Goal: Task Accomplishment & Management: Manage account settings

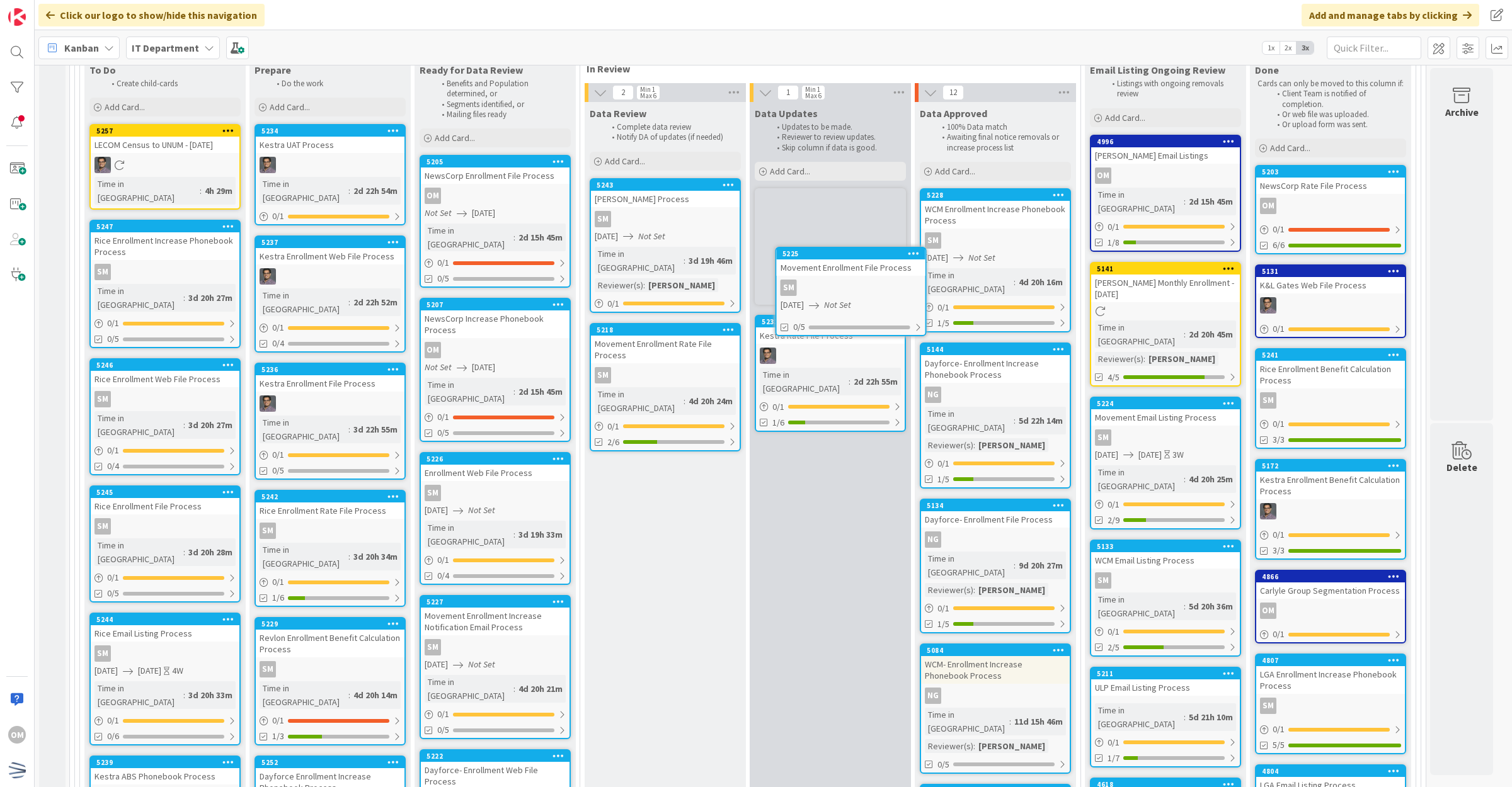
scroll to position [212, 0]
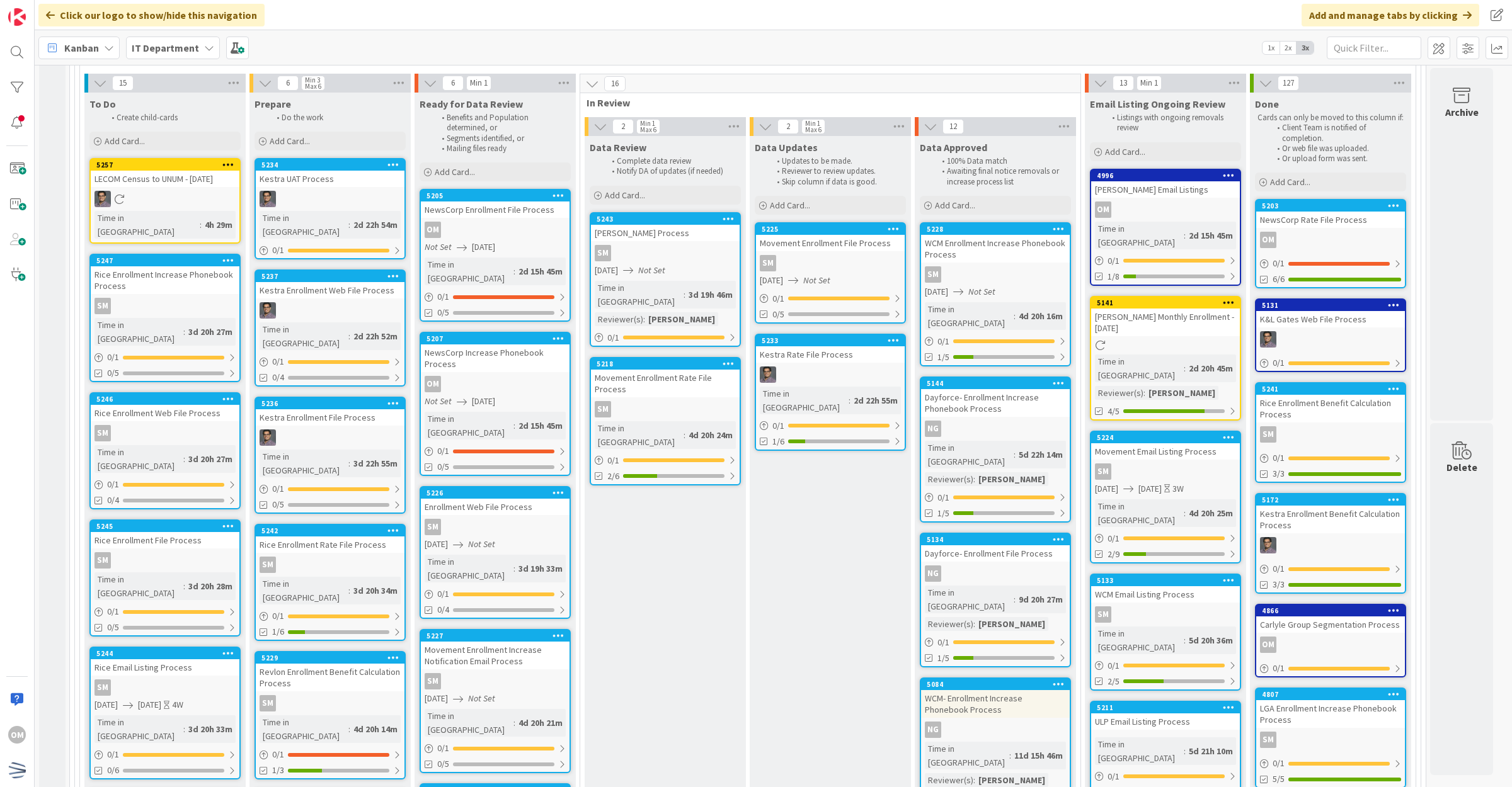
click at [869, 272] on div "5225 Movement Enrollment File Process SM [DATE] Not Set 0 / 1 0/5" at bounding box center [830, 273] width 151 height 101
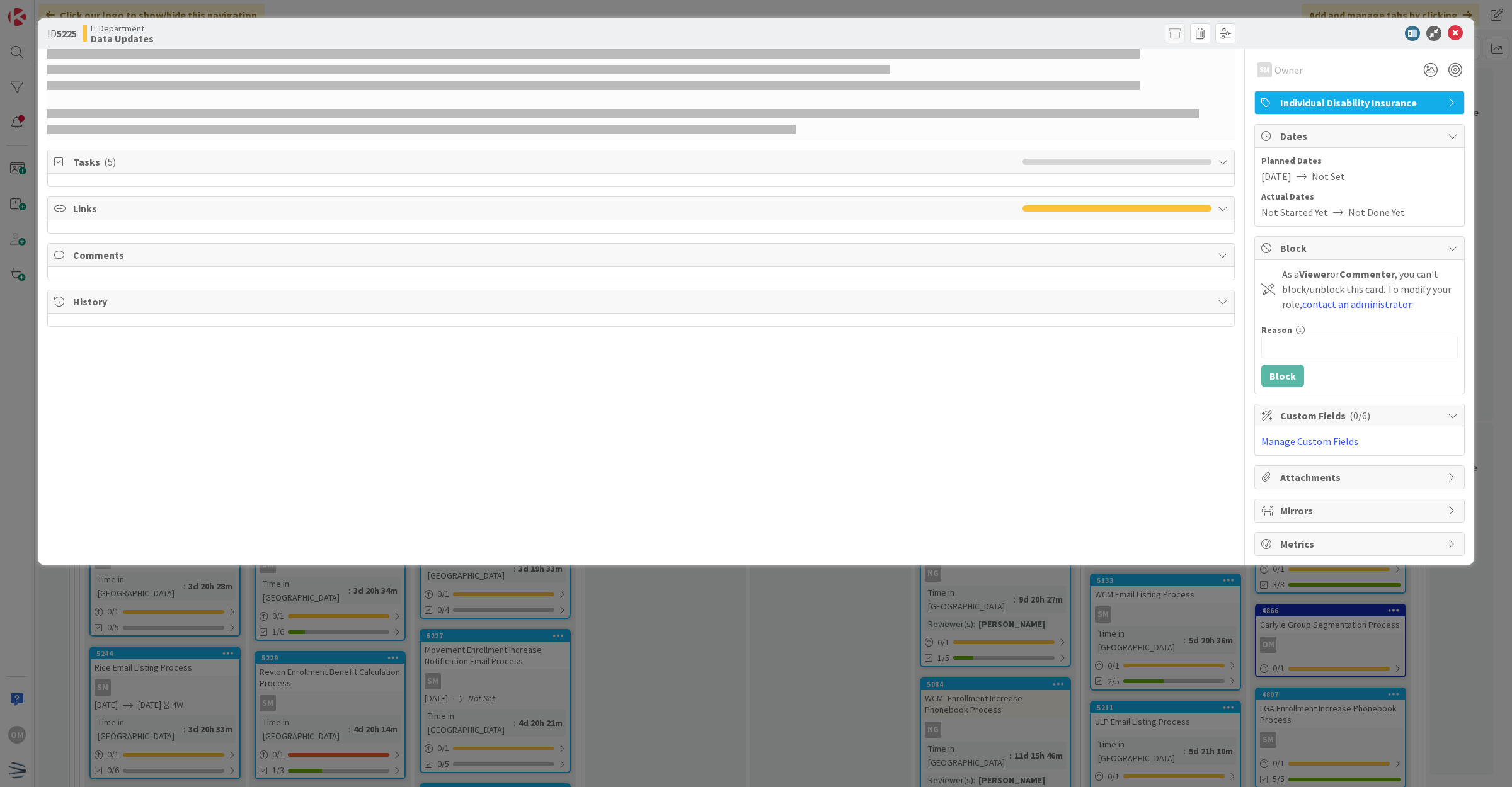
drag, startPoint x: 1411, startPoint y: 415, endPoint x: 1392, endPoint y: 418, distance: 19.2
click at [1411, 415] on span "Custom Fields ( 0/6 )" at bounding box center [1361, 415] width 161 height 15
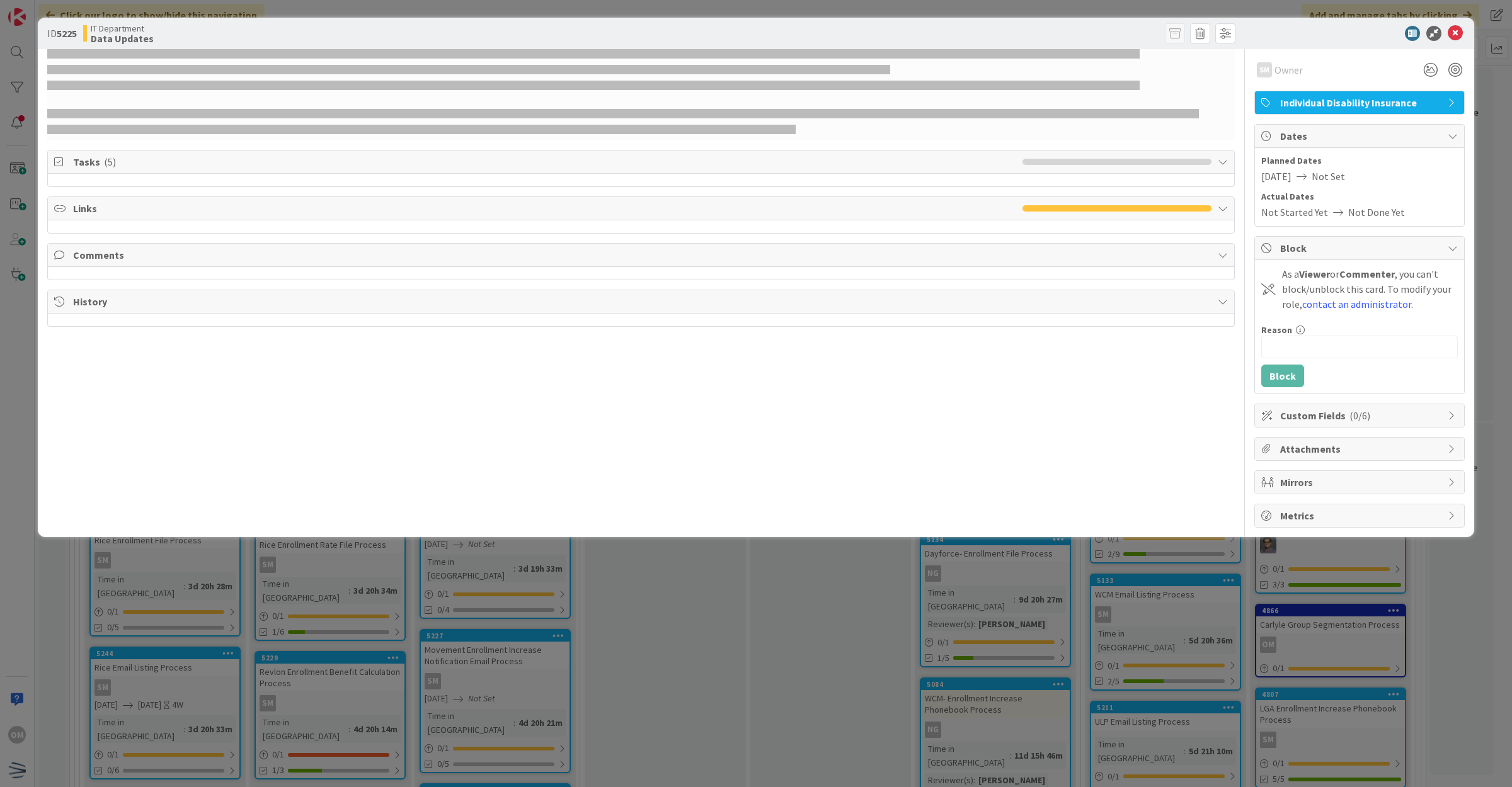
click at [1390, 418] on span "Custom Fields ( 0/6 )" at bounding box center [1361, 415] width 161 height 15
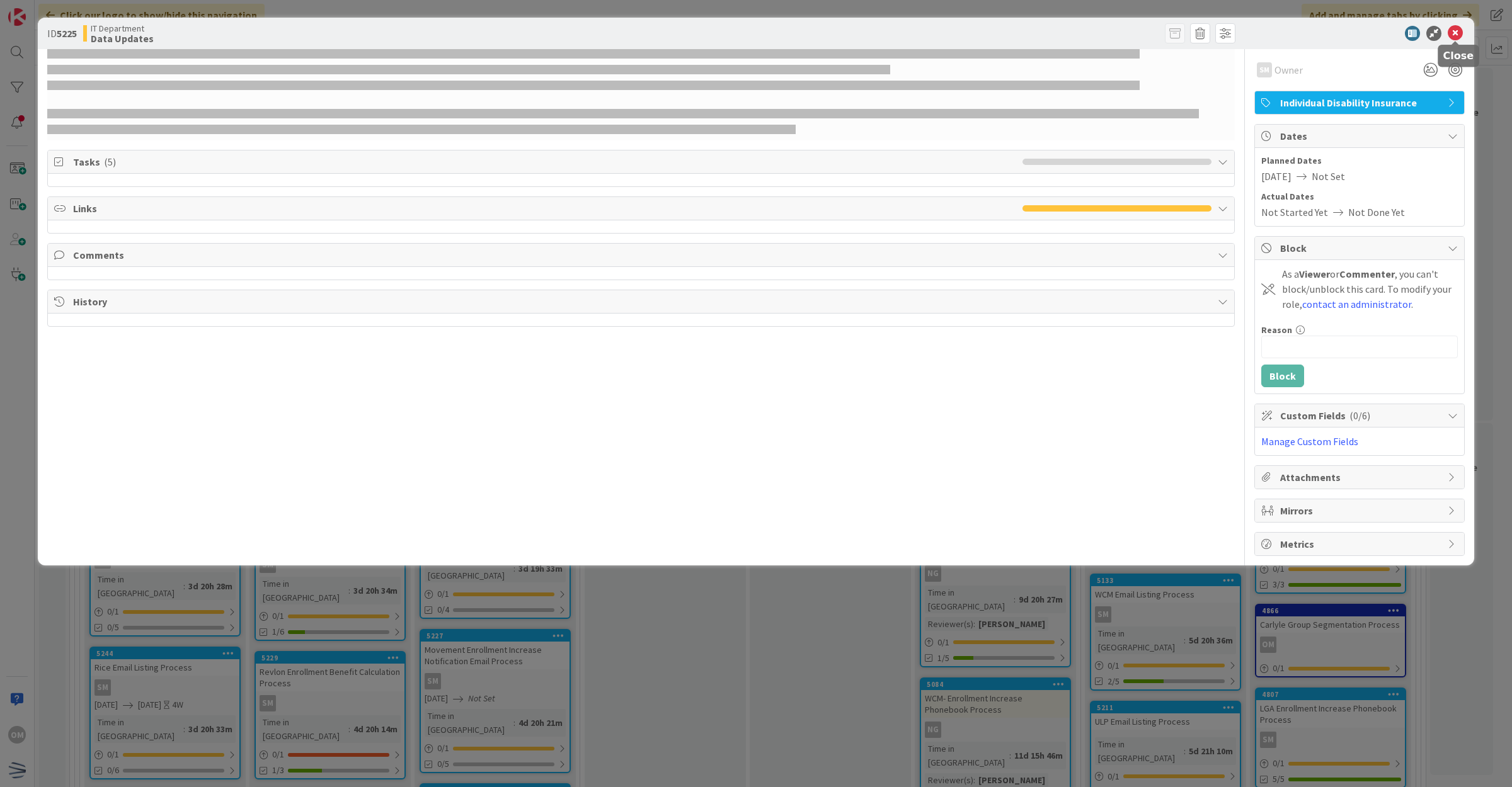
click at [1451, 32] on icon at bounding box center [1454, 33] width 15 height 15
click at [1455, 31] on icon at bounding box center [1454, 33] width 15 height 15
click at [1458, 26] on icon at bounding box center [1454, 33] width 15 height 15
click at [1453, 38] on icon at bounding box center [1454, 33] width 15 height 15
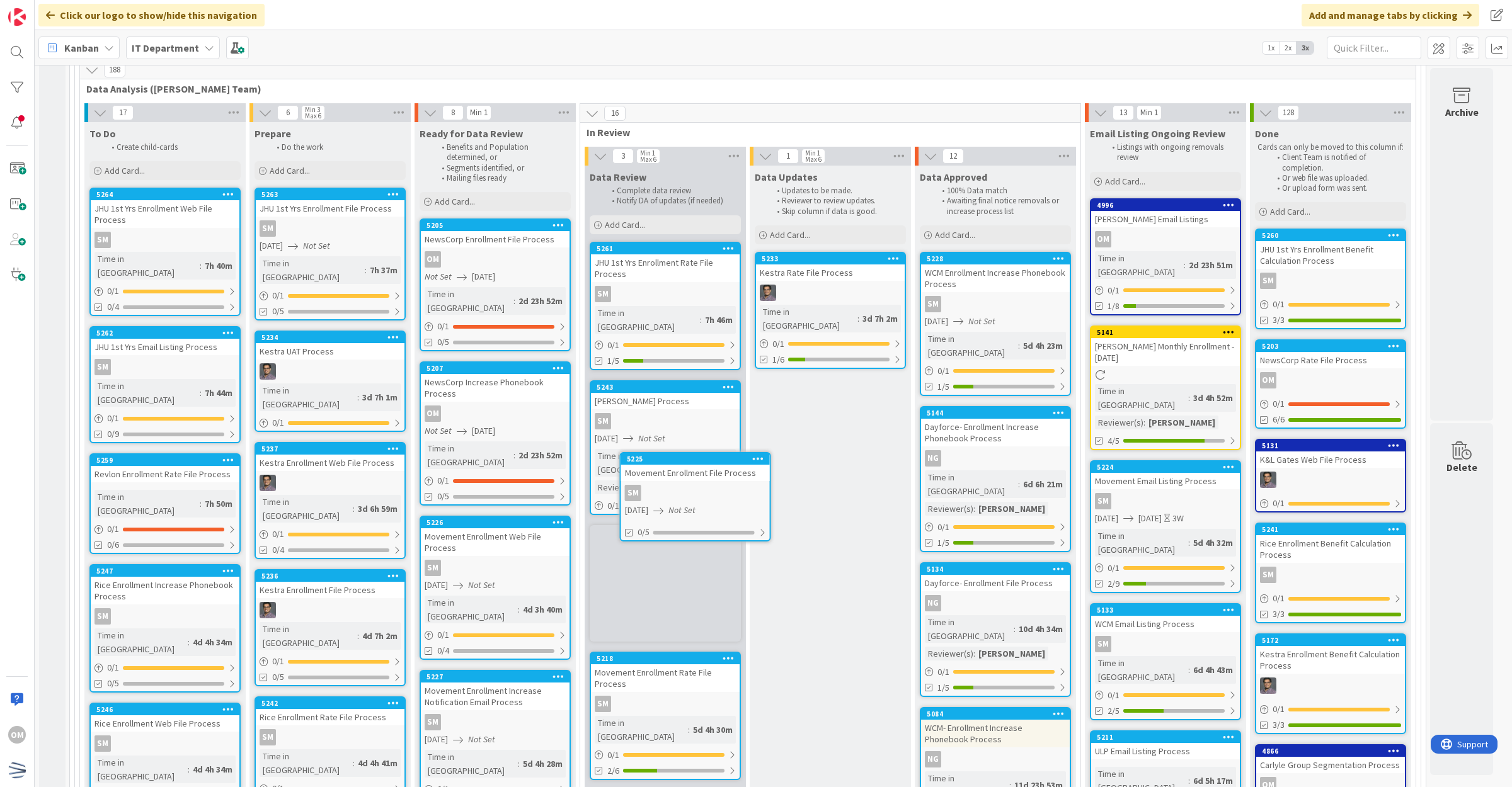
scroll to position [185, 0]
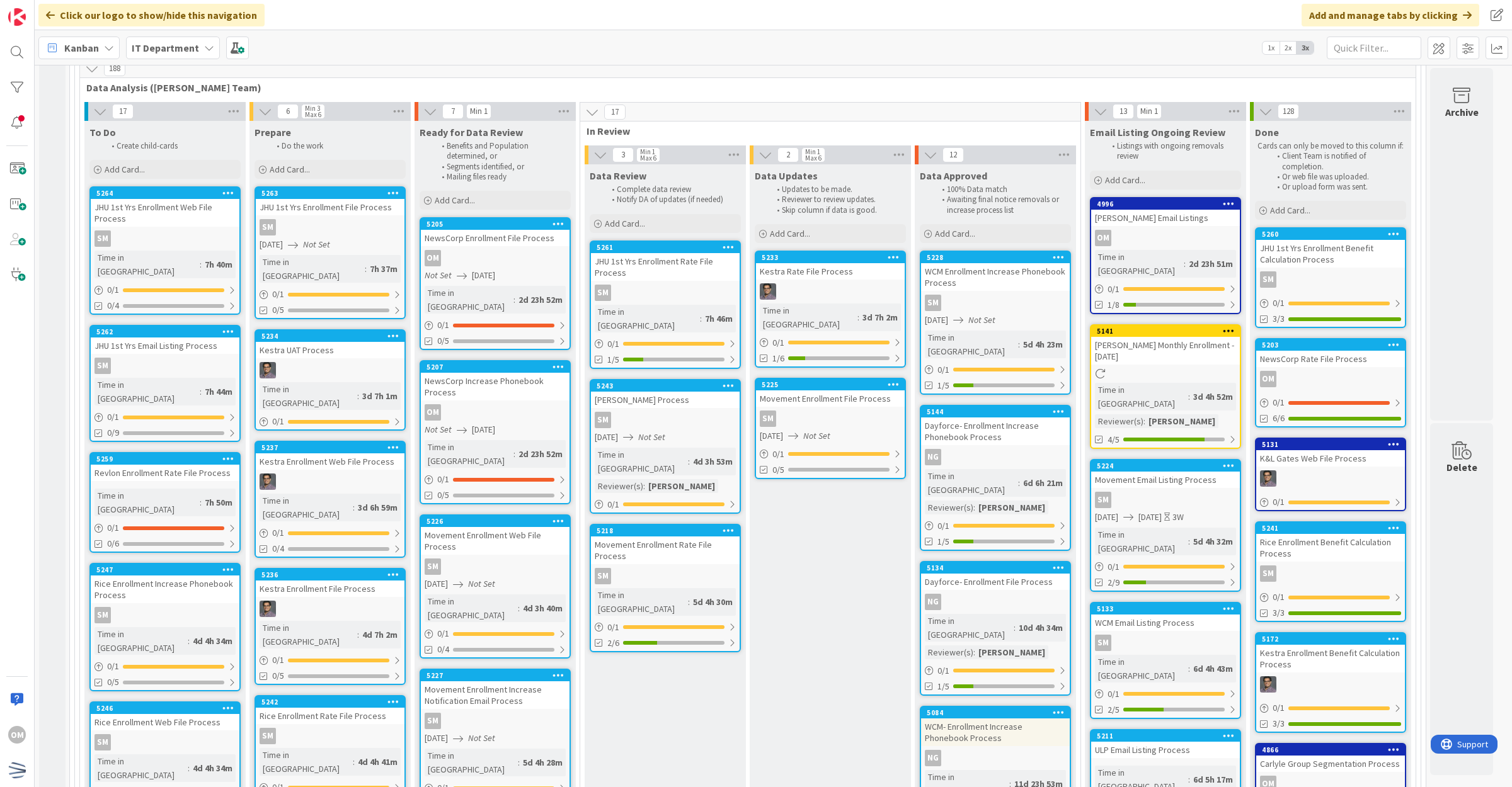
click at [874, 429] on div "10/07/2025 Not Set" at bounding box center [833, 435] width 145 height 13
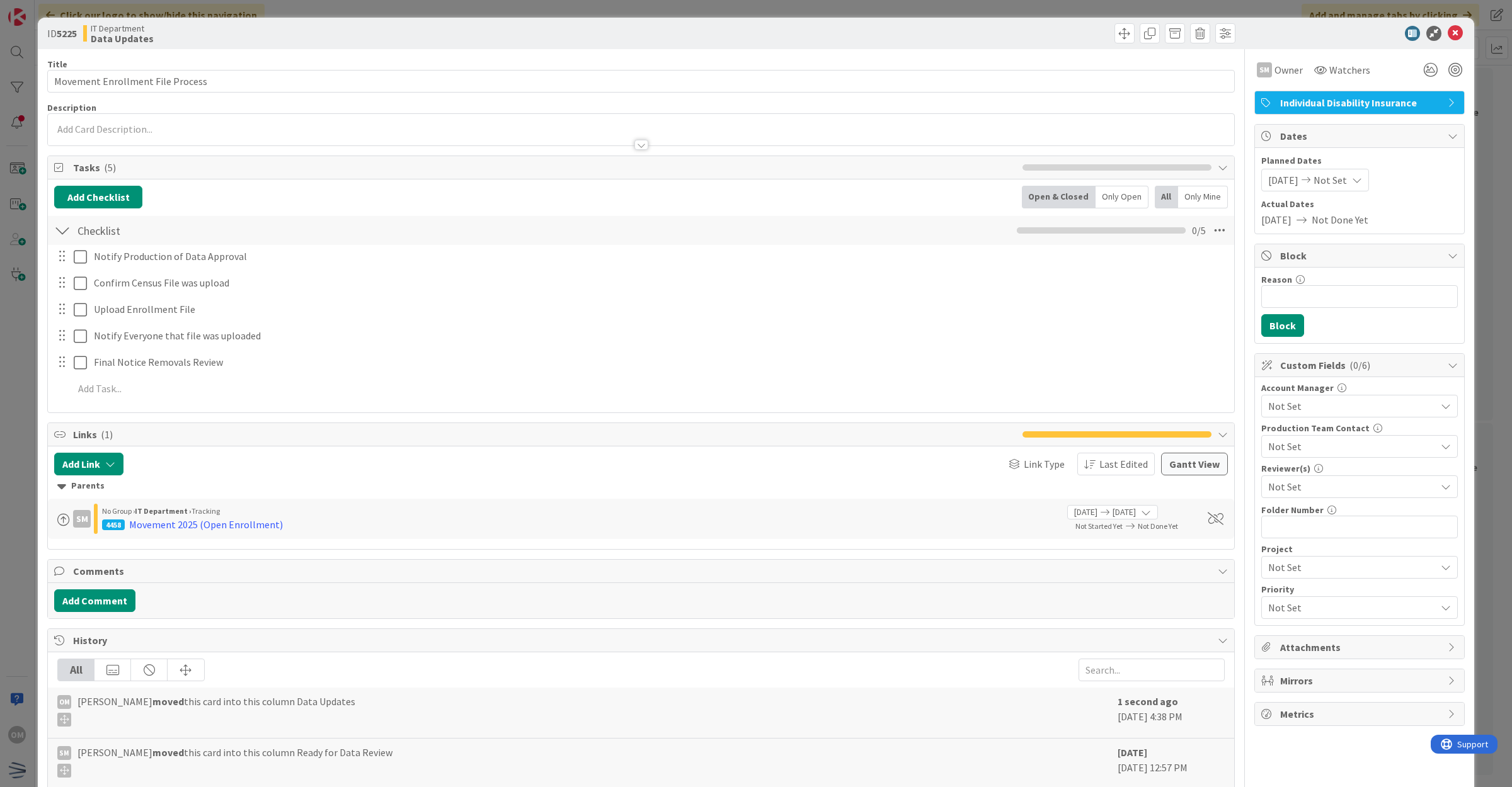
click at [1314, 490] on span "Not Set" at bounding box center [1352, 486] width 168 height 15
click at [1307, 544] on span "[PERSON_NAME]" at bounding box center [1317, 540] width 75 height 19
click at [1447, 26] on icon at bounding box center [1454, 33] width 15 height 15
